Goal: Information Seeking & Learning: Check status

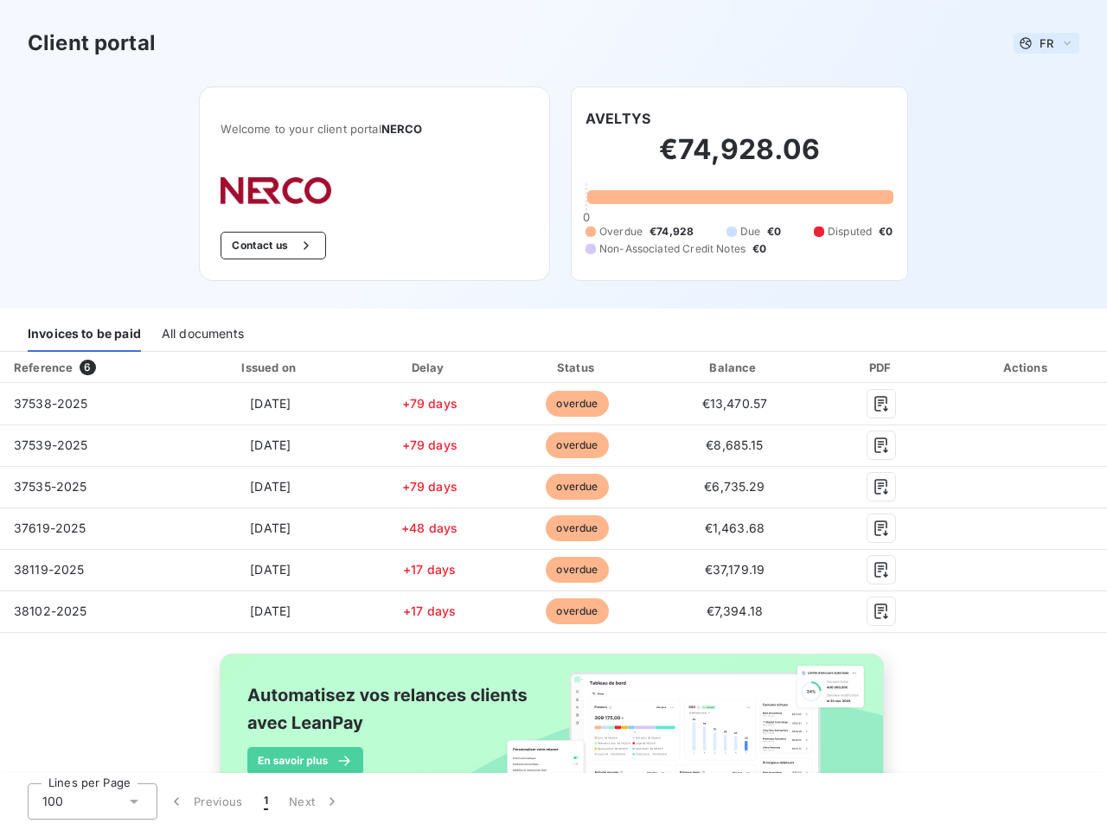
click at [1039, 43] on span "FR" at bounding box center [1046, 43] width 14 height 14
click at [264, 246] on button "Contact us" at bounding box center [273, 246] width 105 height 28
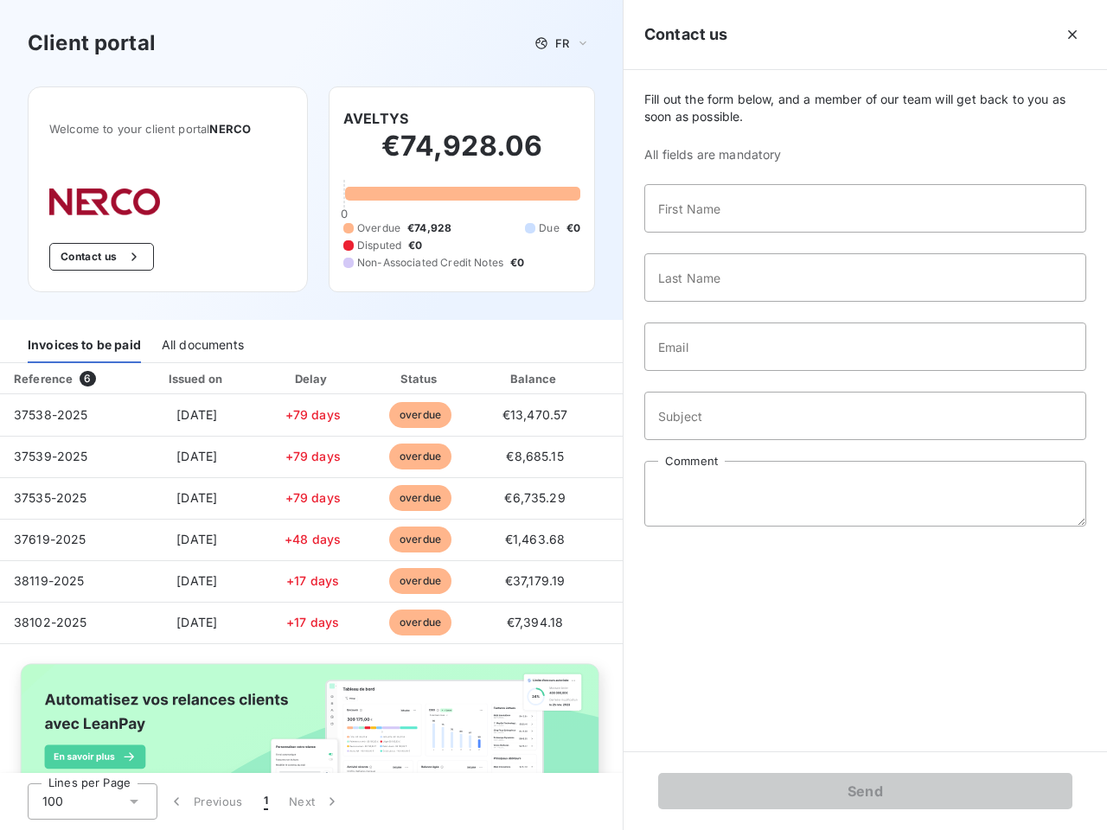
click at [84, 334] on div "Invoices to be paid" at bounding box center [84, 345] width 113 height 36
click at [201, 334] on div "All documents" at bounding box center [203, 345] width 82 height 36
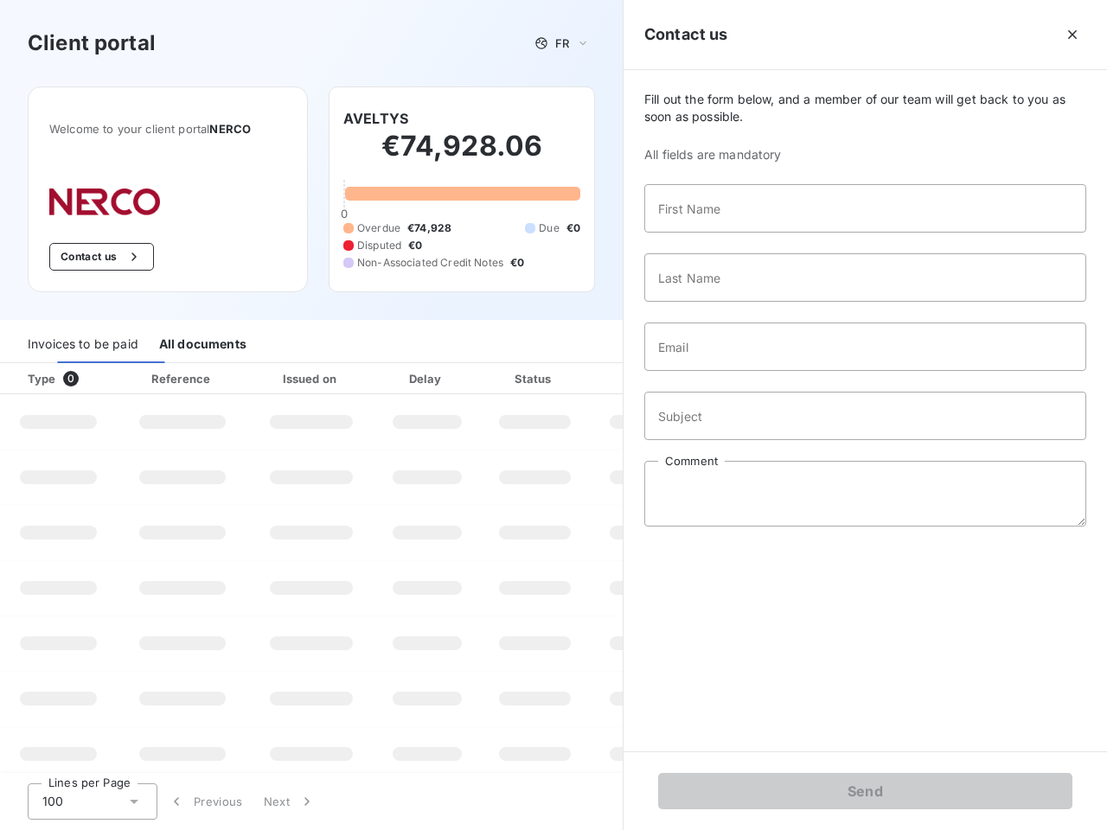
click at [90, 368] on th "Type 0" at bounding box center [58, 378] width 117 height 31
click at [266, 368] on th "Issued on" at bounding box center [311, 378] width 126 height 31
click at [423, 368] on th "Delay" at bounding box center [426, 378] width 105 height 31
click at [569, 368] on th "Status" at bounding box center [535, 378] width 110 height 31
click at [724, 368] on input "Email" at bounding box center [865, 347] width 442 height 48
